Goal: Transaction & Acquisition: Subscribe to service/newsletter

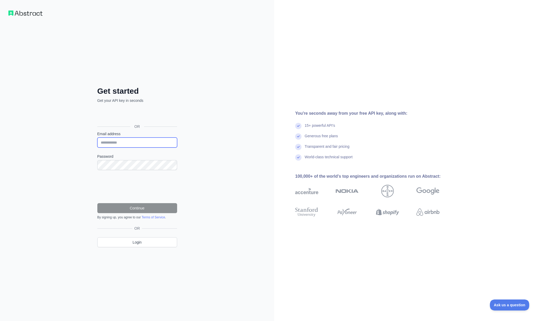
click at [114, 143] on input "Email address" at bounding box center [137, 142] width 80 height 10
type input "**********"
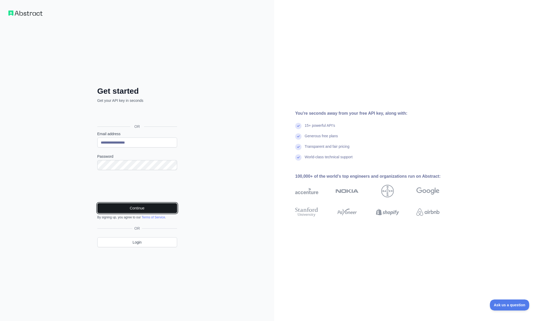
click at [138, 209] on button "Continue" at bounding box center [137, 208] width 80 height 10
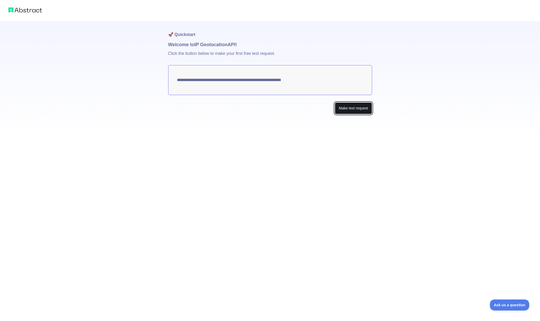
click at [342, 110] on button "Make test request" at bounding box center [353, 108] width 37 height 12
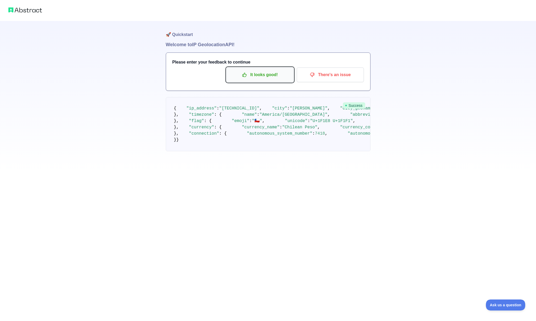
click at [261, 72] on p "It looks good!" at bounding box center [259, 74] width 59 height 9
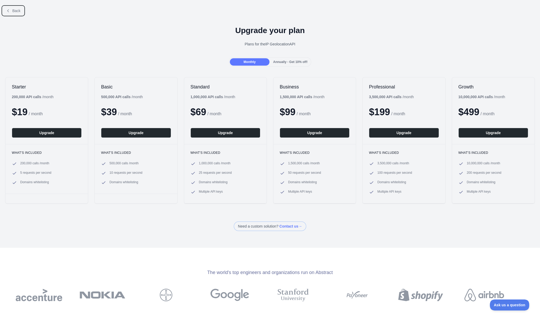
click at [17, 8] on button "Back" at bounding box center [13, 10] width 21 height 9
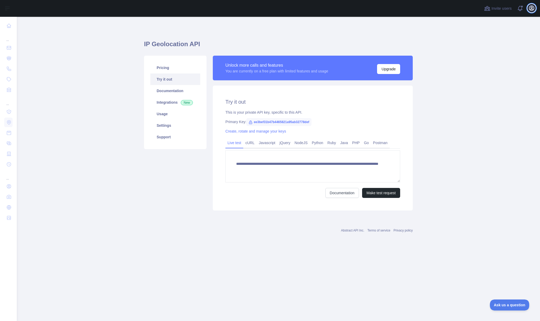
click at [532, 7] on icon "button" at bounding box center [531, 8] width 6 height 6
click at [486, 69] on button "Sign out" at bounding box center [506, 68] width 59 height 9
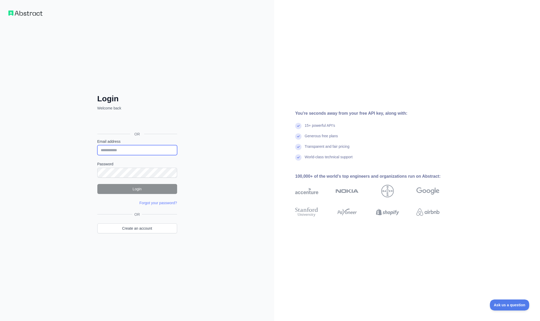
click at [136, 149] on input "Email address" at bounding box center [137, 150] width 80 height 10
type input "**********"
click at [130, 186] on button "Login" at bounding box center [137, 189] width 80 height 10
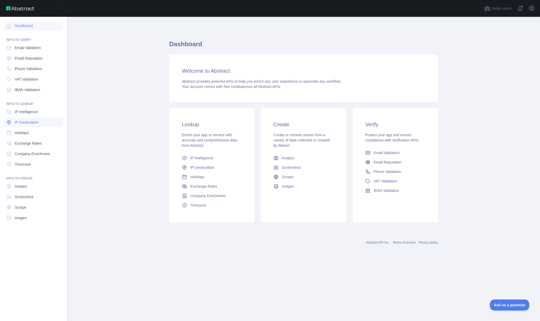
click at [24, 123] on span "IP Geolocation" at bounding box center [27, 122] width 24 height 5
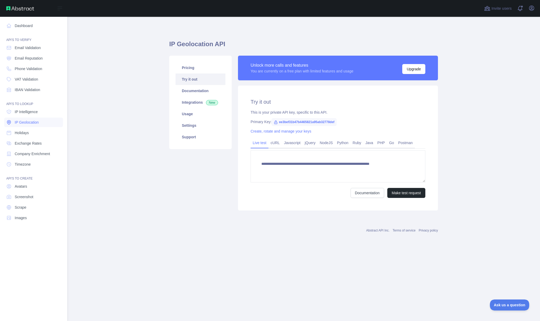
type textarea "**********"
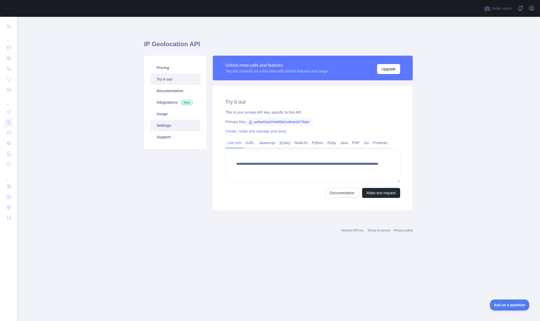
click at [164, 126] on link "Settings" at bounding box center [175, 126] width 50 height 12
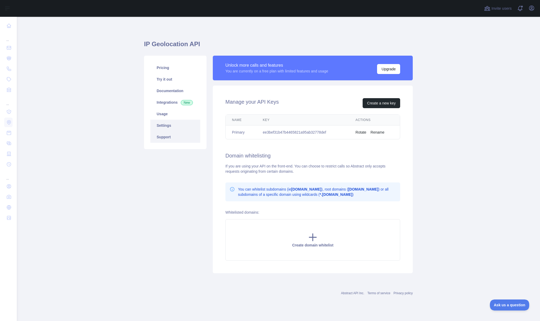
click at [166, 137] on link "Support" at bounding box center [175, 137] width 50 height 12
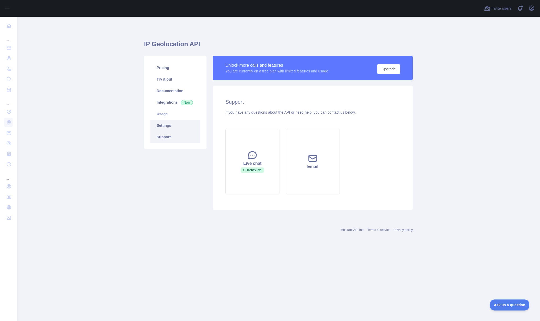
click at [164, 125] on link "Settings" at bounding box center [175, 126] width 50 height 12
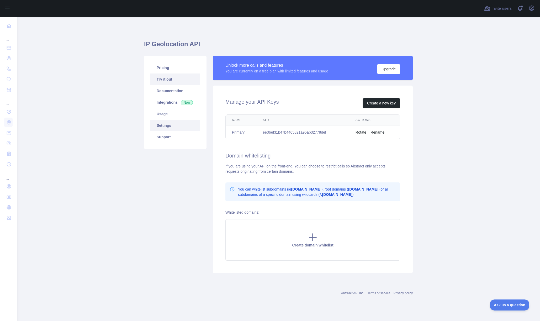
click at [163, 81] on link "Try it out" at bounding box center [175, 79] width 50 height 12
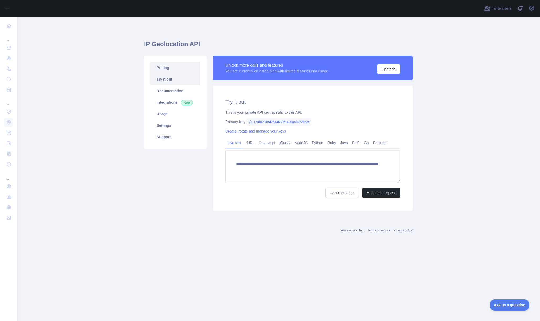
click at [159, 65] on link "Pricing" at bounding box center [175, 68] width 50 height 12
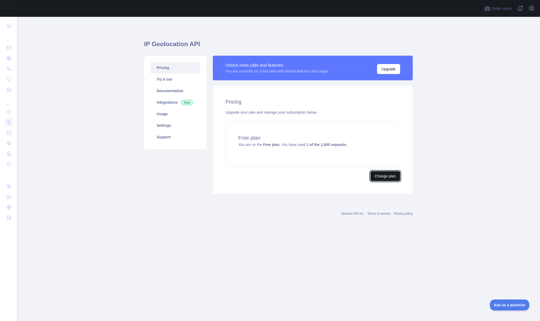
click at [383, 174] on button "Change plan" at bounding box center [385, 176] width 30 height 10
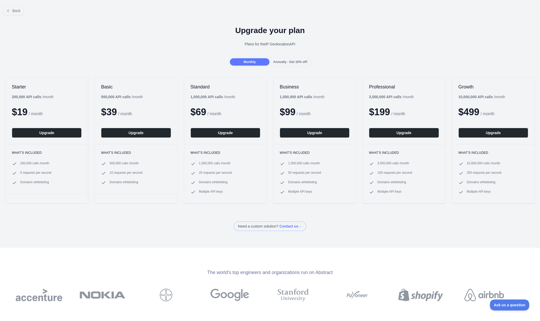
click at [286, 65] on div "Annually - Get 10% off!" at bounding box center [291, 61] width 40 height 7
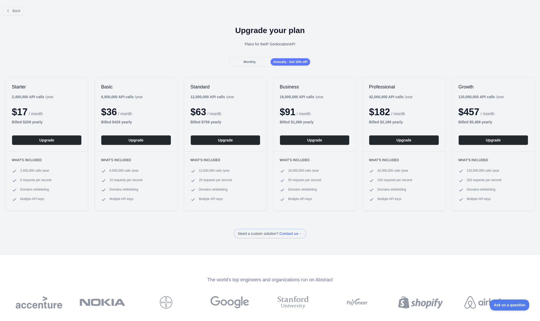
click at [255, 62] on div "Monthly" at bounding box center [250, 61] width 40 height 7
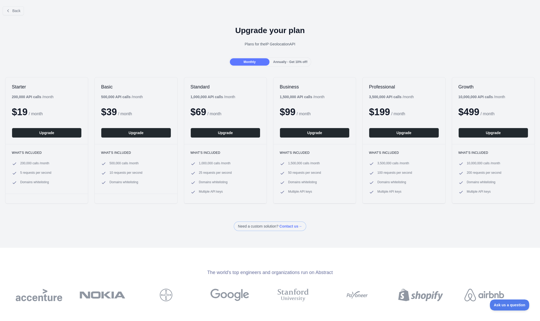
click at [299, 62] on span "Annually - Get 10% off!" at bounding box center [290, 62] width 34 height 4
